Goal: Task Accomplishment & Management: Use online tool/utility

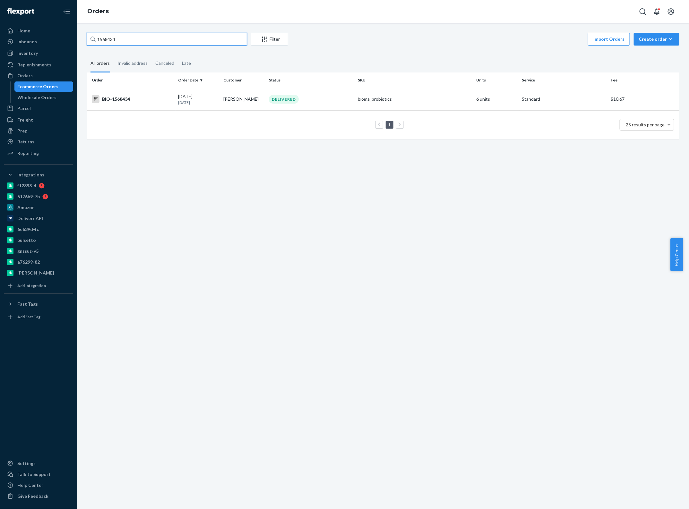
click at [132, 37] on input "1568434" at bounding box center [167, 39] width 160 height 13
paste input "2507259"
type input "2507259"
click at [233, 99] on td "[PERSON_NAME]" at bounding box center [244, 99] width 46 height 22
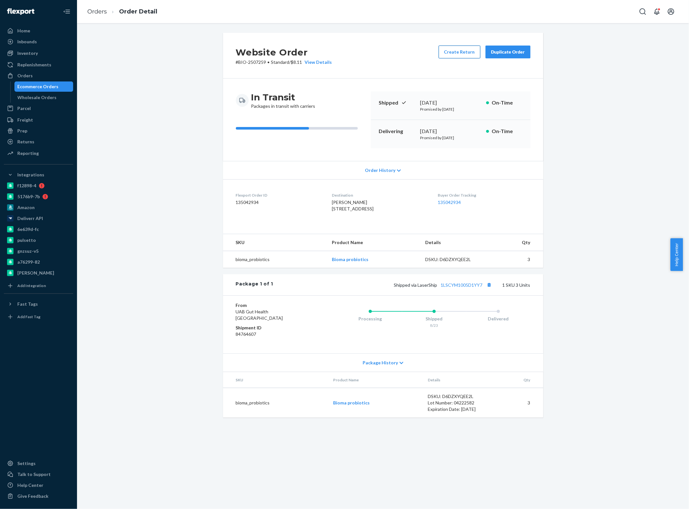
click at [466, 56] on button "Create Return" at bounding box center [460, 52] width 42 height 13
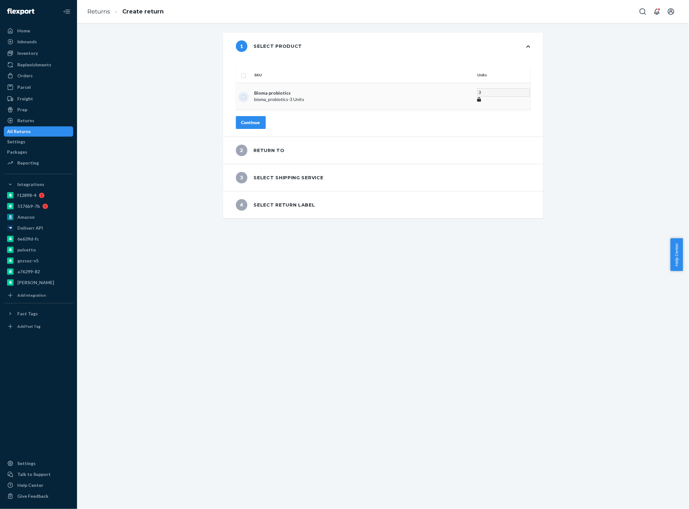
click at [246, 93] on input "checkbox" at bounding box center [243, 96] width 5 height 7
checkbox input "true"
click at [260, 117] on div "Continue" at bounding box center [250, 120] width 19 height 6
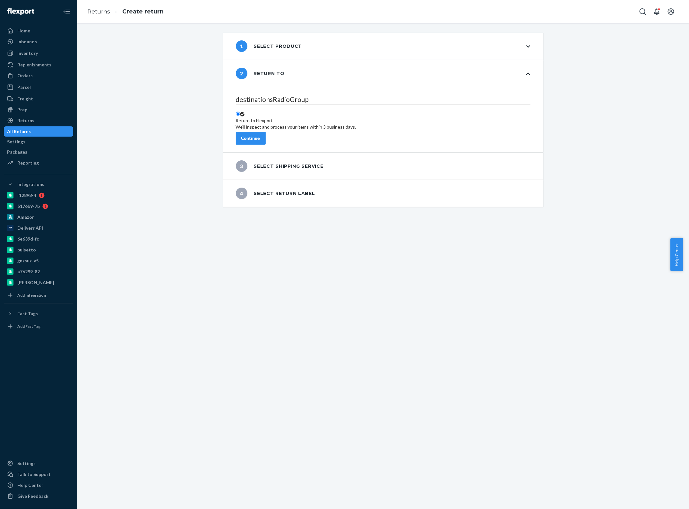
click at [260, 135] on div "Continue" at bounding box center [250, 138] width 19 height 6
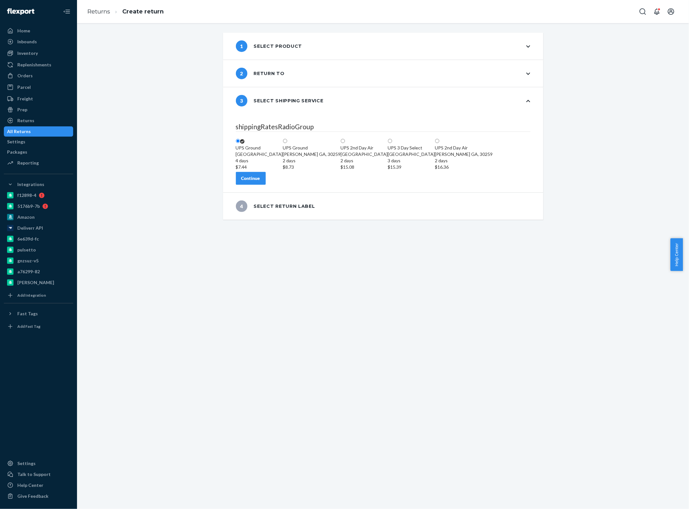
click at [266, 185] on button "Continue" at bounding box center [251, 178] width 30 height 13
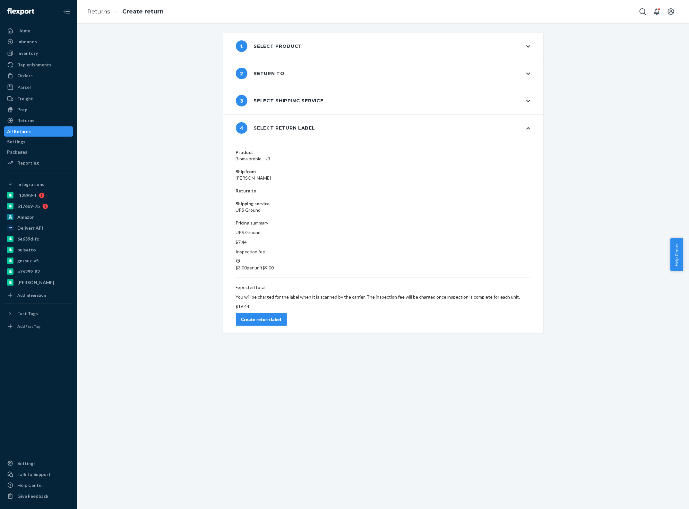
click at [281, 316] on div "Create return label" at bounding box center [261, 319] width 40 height 6
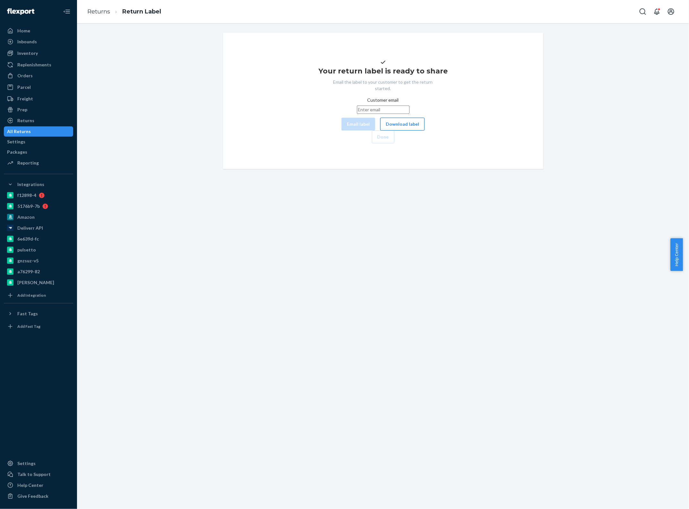
click at [380, 131] on button "Download label" at bounding box center [402, 124] width 44 height 13
